Goal: Obtain resource: Download file/media

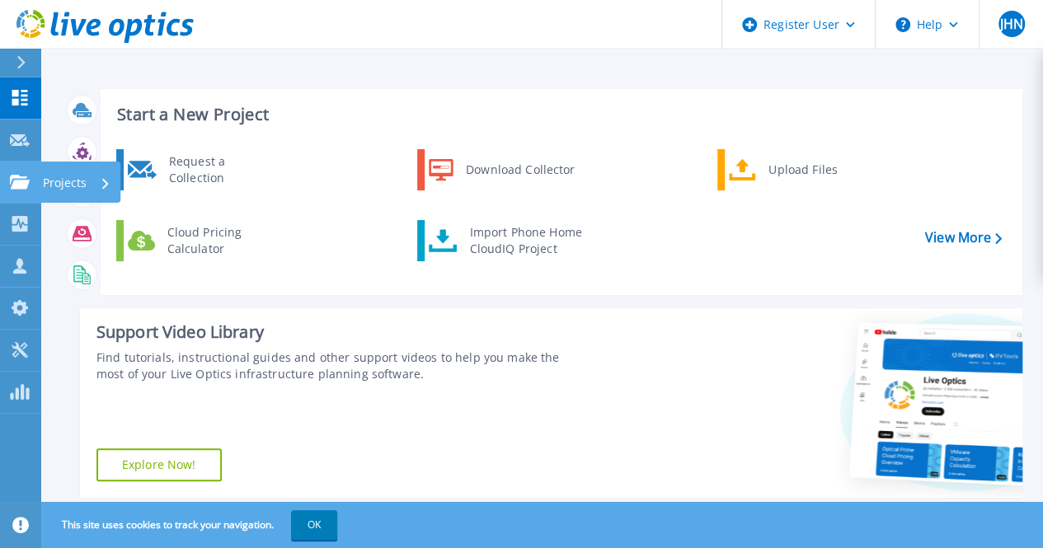
click at [2, 188] on link "Projects Projects" at bounding box center [20, 183] width 41 height 42
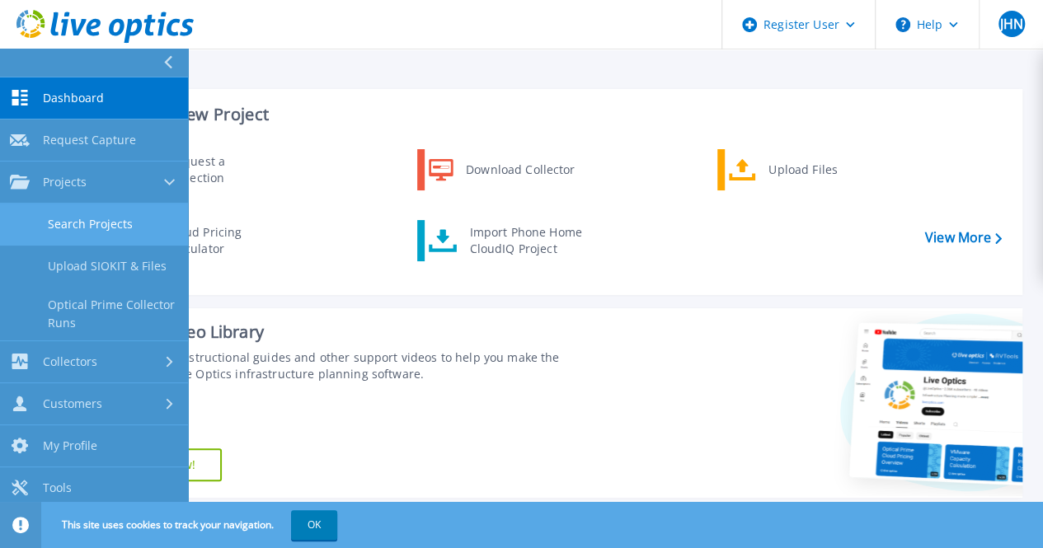
click at [96, 218] on link "Search Projects" at bounding box center [94, 225] width 188 height 42
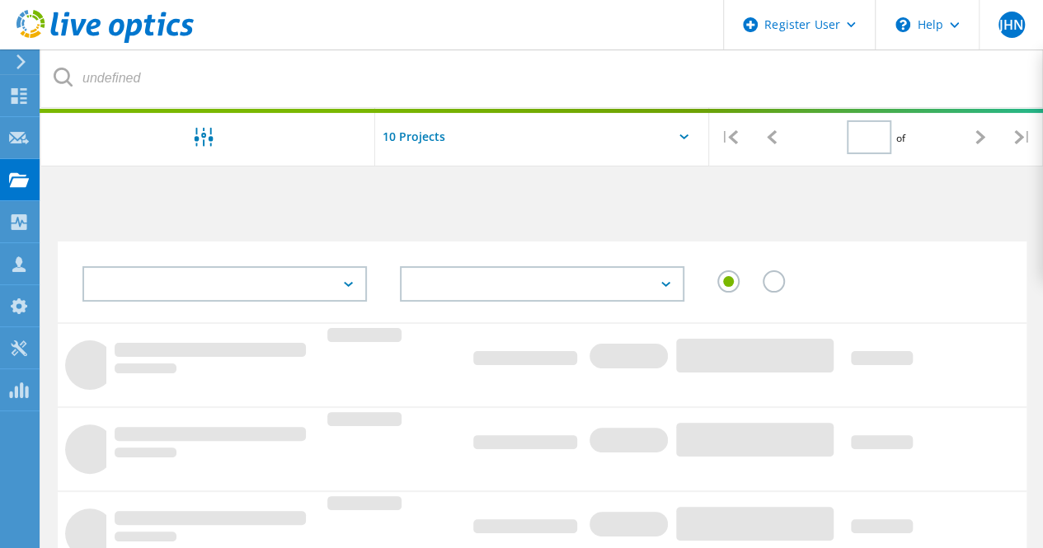
type input "1"
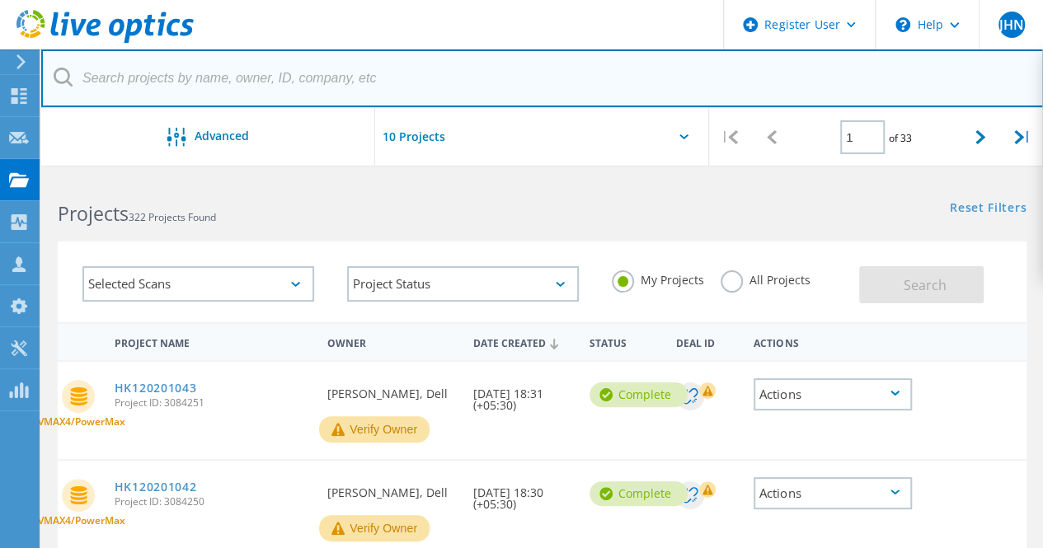
click at [330, 70] on input "text" at bounding box center [542, 78] width 1002 height 58
paste input "2618053"
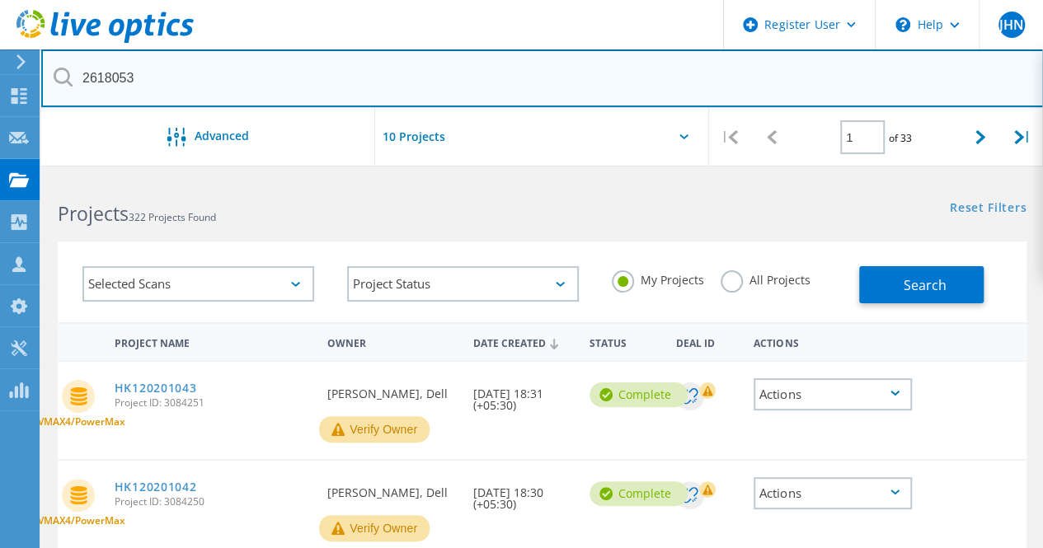
type input "2618053"
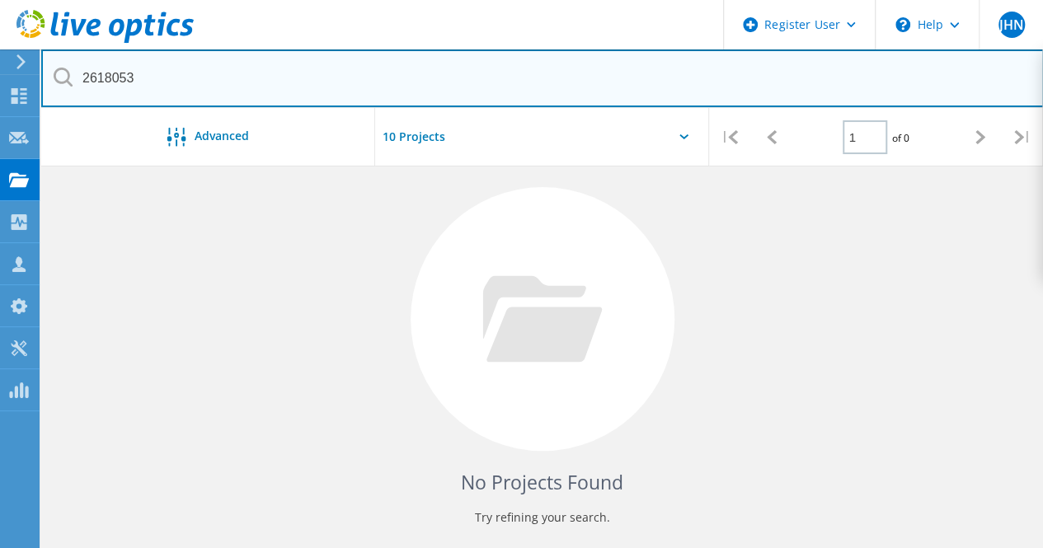
scroll to position [51, 0]
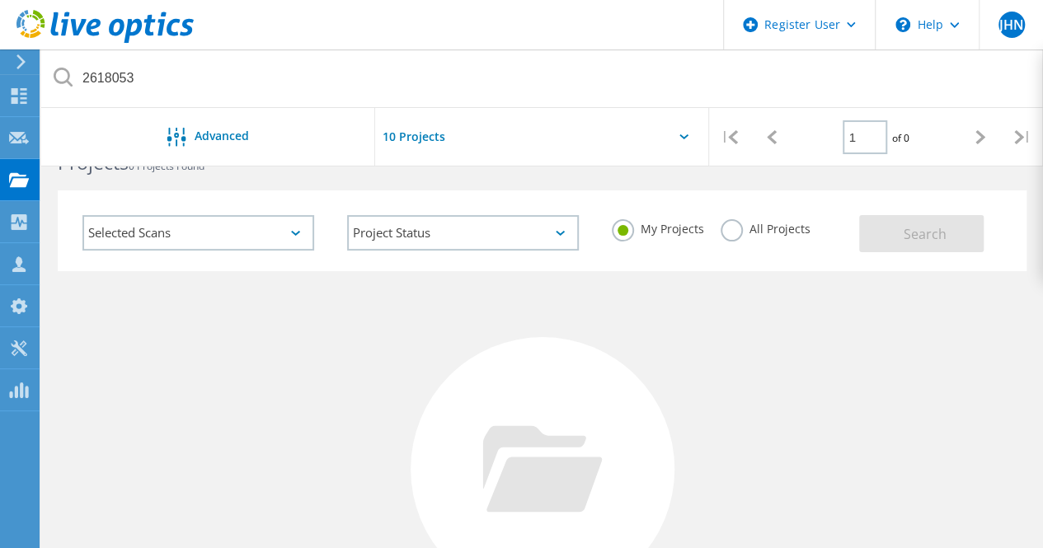
click at [734, 225] on label "All Projects" at bounding box center [765, 227] width 90 height 16
click at [0, 0] on input "All Projects" at bounding box center [0, 0] width 0 height 0
click at [938, 223] on button "Search" at bounding box center [921, 233] width 124 height 37
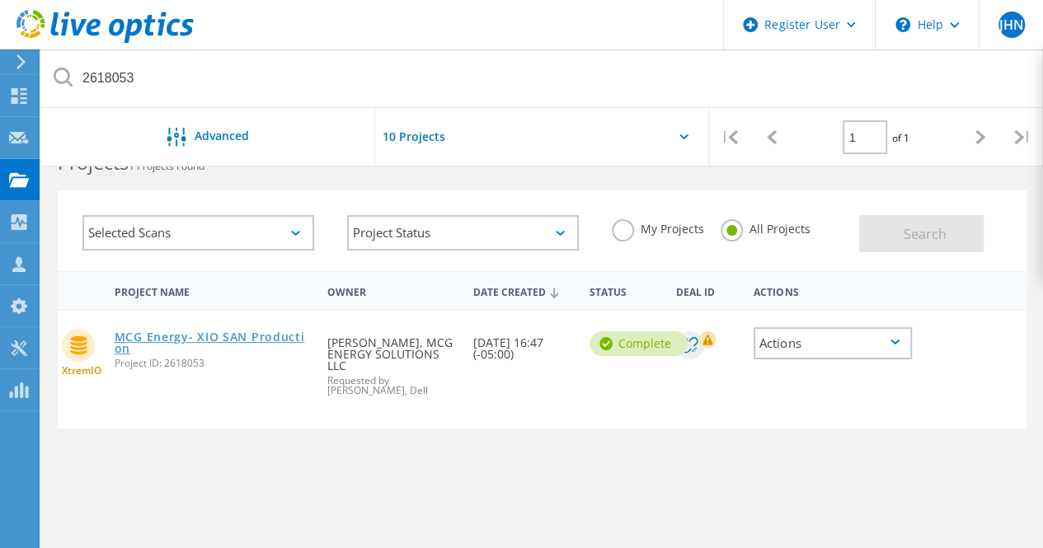
click at [257, 333] on link "MCG Energy- XIO SAN Production" at bounding box center [213, 342] width 197 height 23
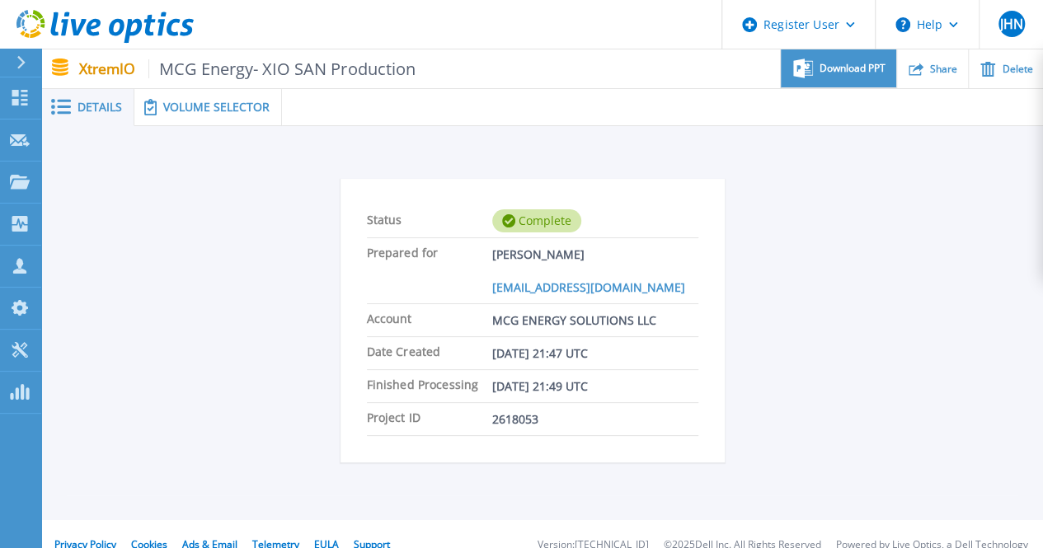
click at [846, 73] on span "Download PPT" at bounding box center [852, 68] width 66 height 10
